Goal: Task Accomplishment & Management: Use online tool/utility

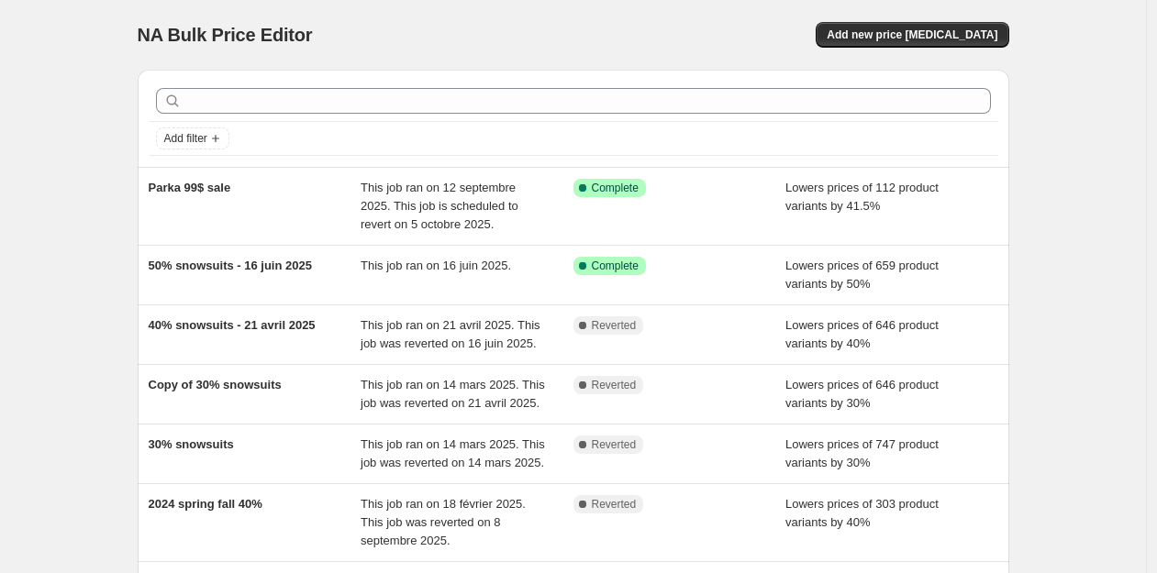
click at [111, 417] on div "NA Bulk Price Editor. This page is ready NA Bulk Price Editor Add new price [ME…" at bounding box center [573, 488] width 1146 height 977
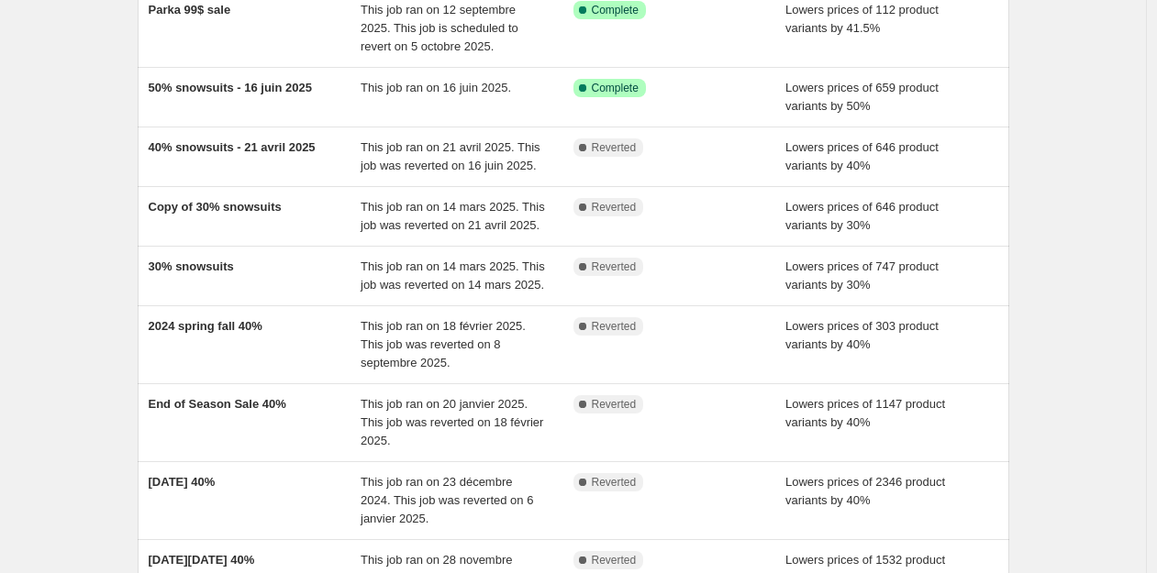
scroll to position [379, 0]
